Goal: Information Seeking & Learning: Learn about a topic

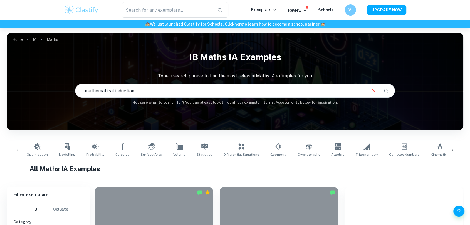
type input "mathematical induction"
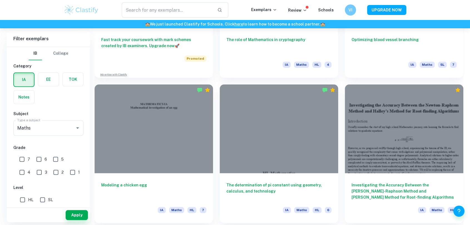
scroll to position [541, 0]
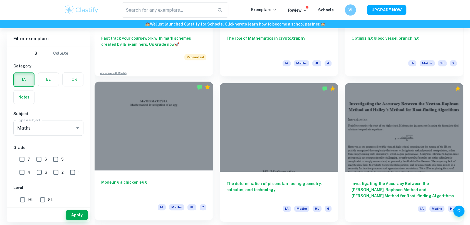
click at [128, 182] on h6 "Modeling a chicken egg" at bounding box center [153, 189] width 105 height 18
